Goal: Book appointment/travel/reservation

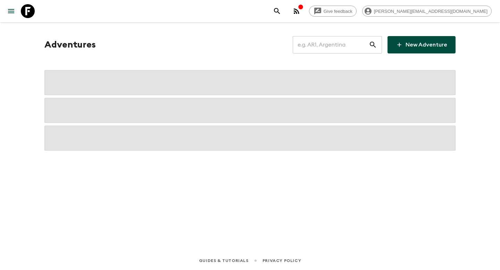
click at [344, 40] on input "text" at bounding box center [331, 44] width 76 height 19
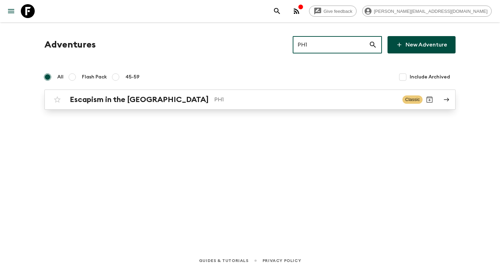
type input "PH1"
click at [215, 90] on link "Escapism in the [GEOGRAPHIC_DATA] PH1 Classic" at bounding box center [249, 100] width 411 height 20
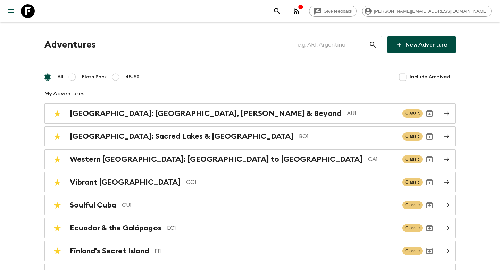
click at [325, 48] on input "text" at bounding box center [331, 44] width 76 height 19
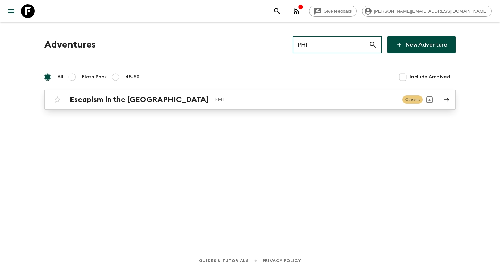
type input "PH1"
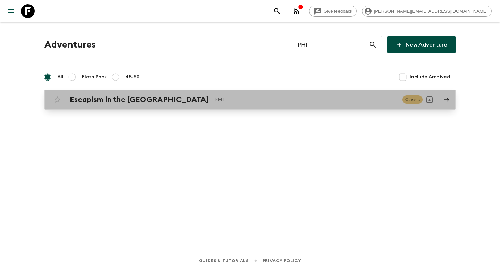
click at [217, 104] on p "PH1" at bounding box center [305, 100] width 183 height 8
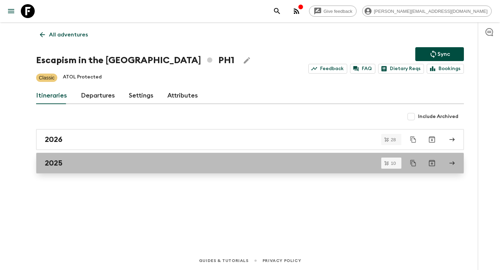
click at [107, 167] on div "2025" at bounding box center [244, 163] width 398 height 9
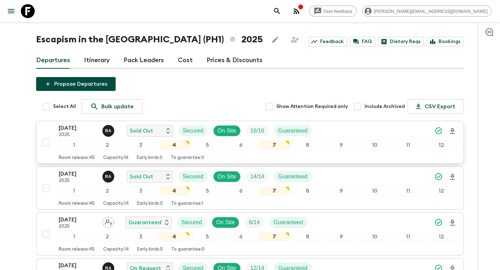
scroll to position [12, 0]
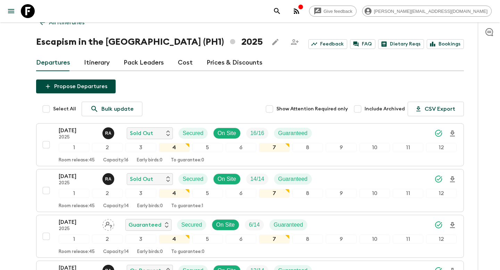
click at [58, 25] on p "All itineraries" at bounding box center [66, 22] width 35 height 8
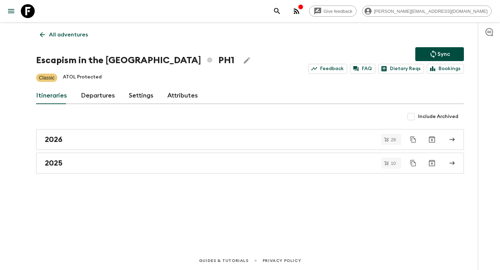
click at [58, 32] on p "All adventures" at bounding box center [68, 35] width 39 height 8
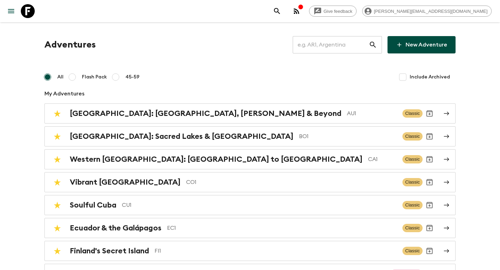
click at [315, 49] on input "text" at bounding box center [331, 44] width 76 height 19
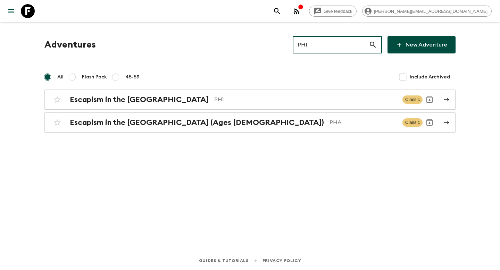
type input "PHI"
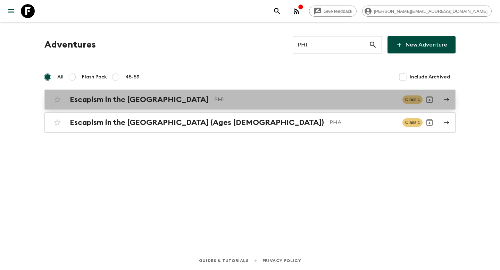
click at [149, 93] on div "Escapism in the [GEOGRAPHIC_DATA] PH1 Classic" at bounding box center [236, 100] width 373 height 14
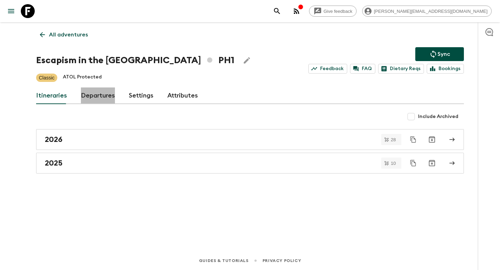
click at [104, 94] on link "Departures" at bounding box center [98, 96] width 34 height 17
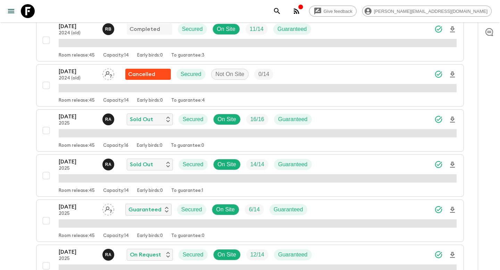
scroll to position [518, 0]
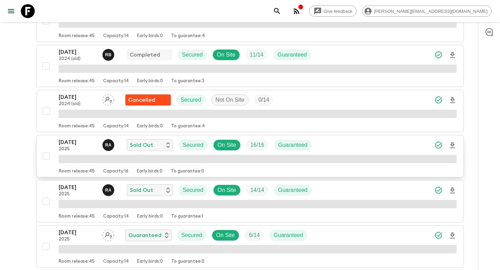
click at [82, 144] on p "24 Oct 2025" at bounding box center [78, 142] width 38 height 8
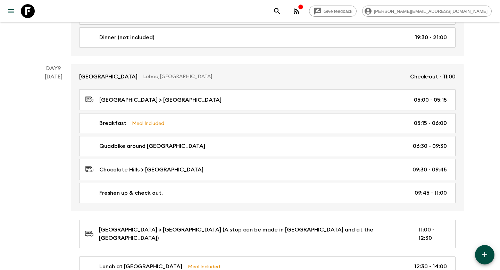
scroll to position [1707, 0]
